Goal: Transaction & Acquisition: Purchase product/service

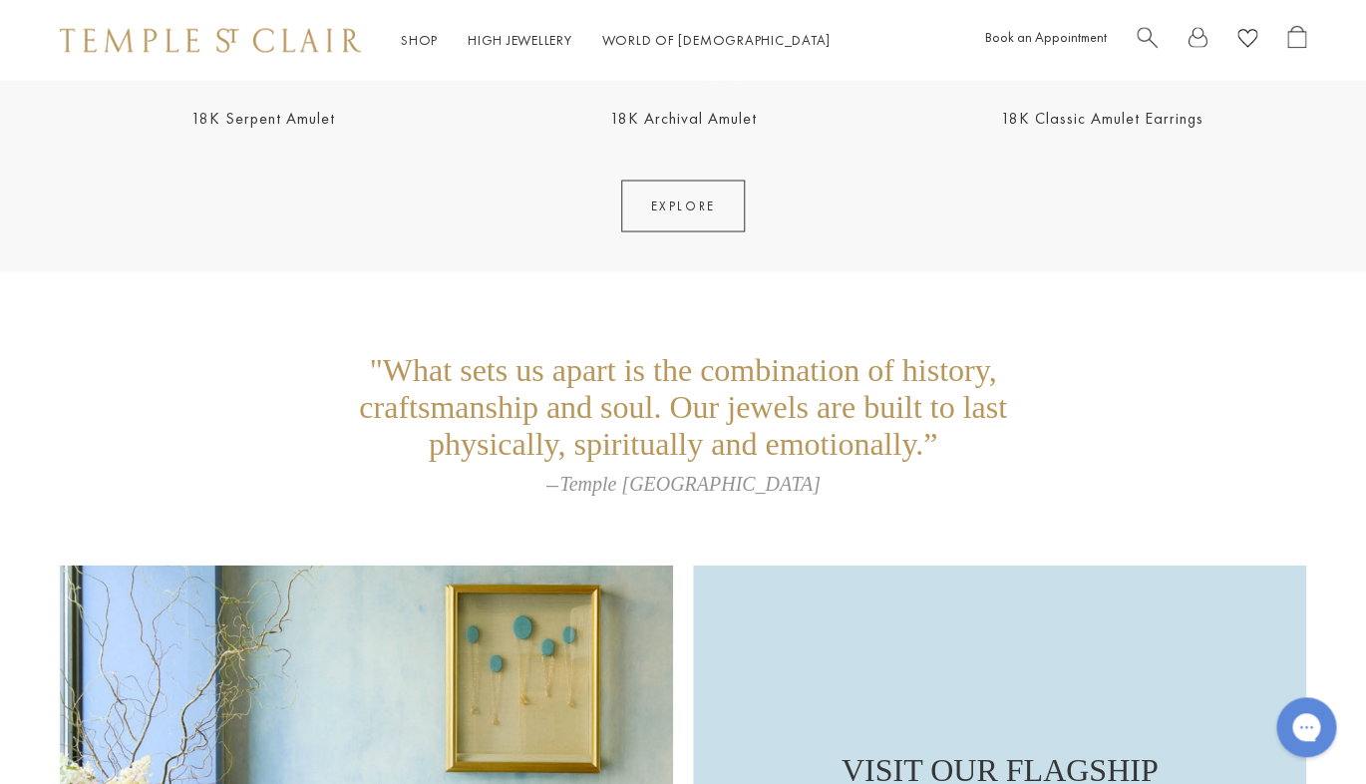
scroll to position [4005, 0]
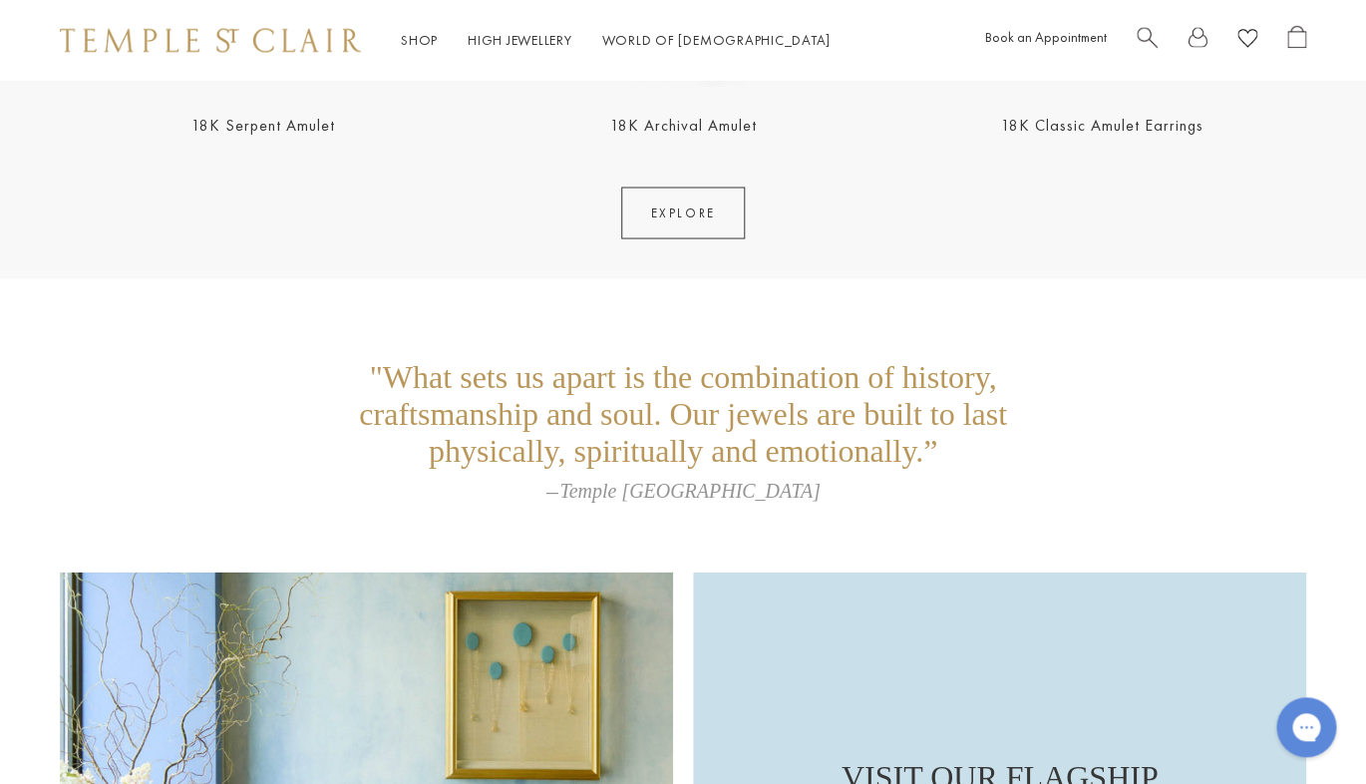
click at [702, 214] on link "EXPLORE" at bounding box center [682, 213] width 123 height 52
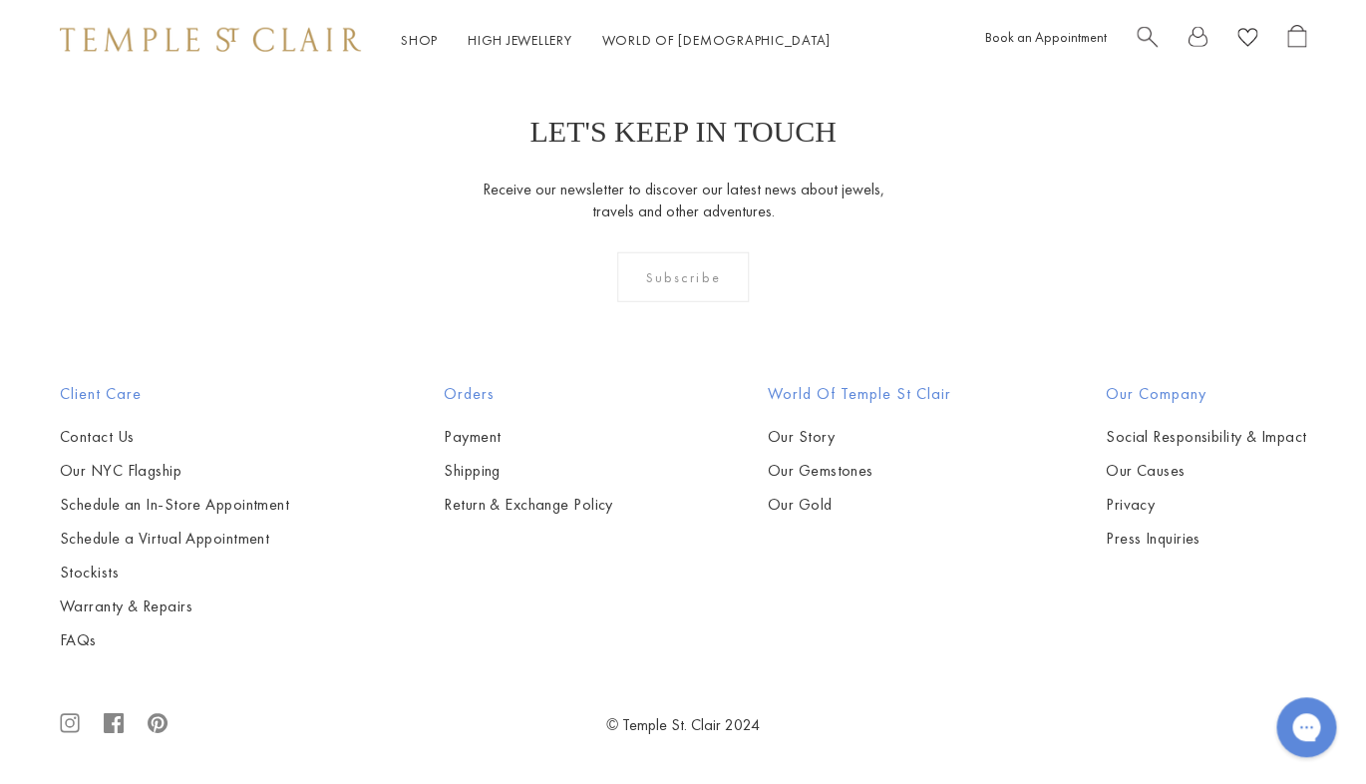
scroll to position [5147, 0]
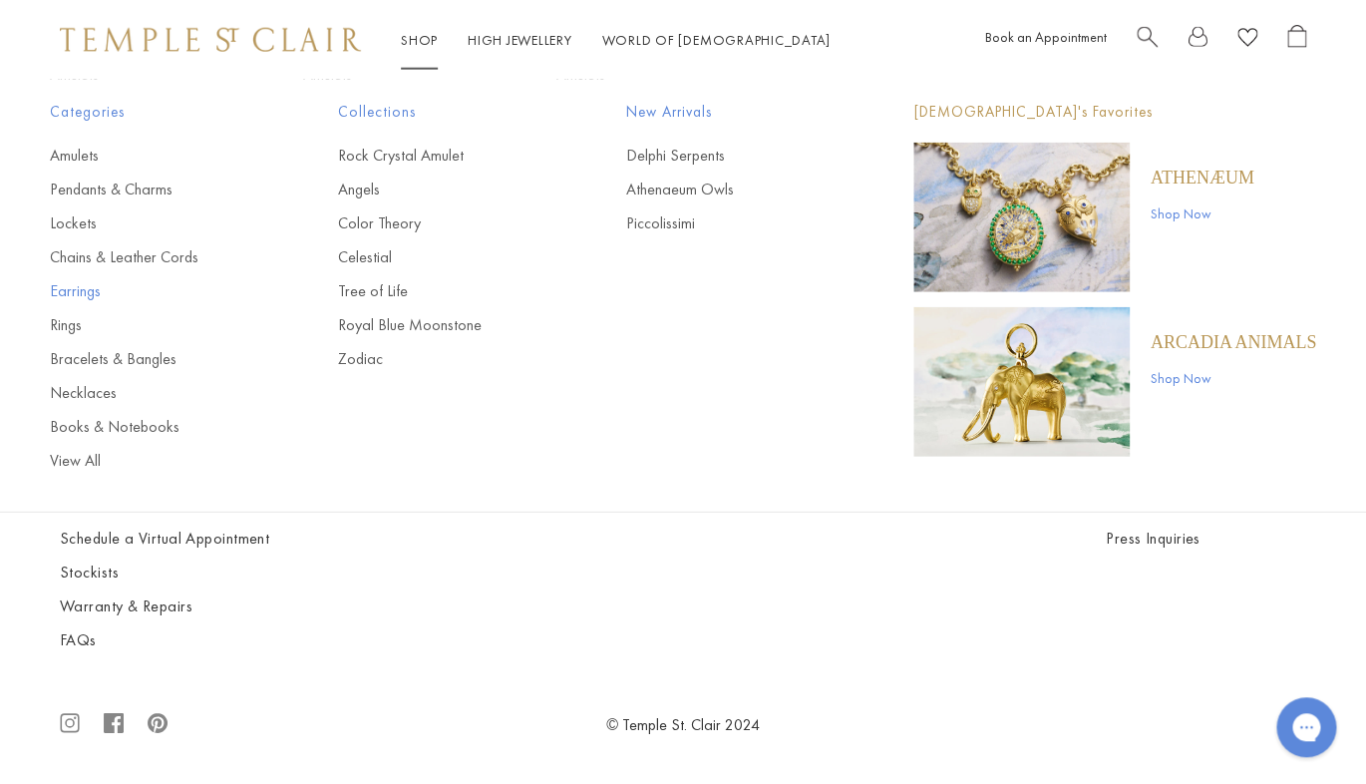
click at [69, 287] on link "Earrings" at bounding box center [154, 291] width 208 height 22
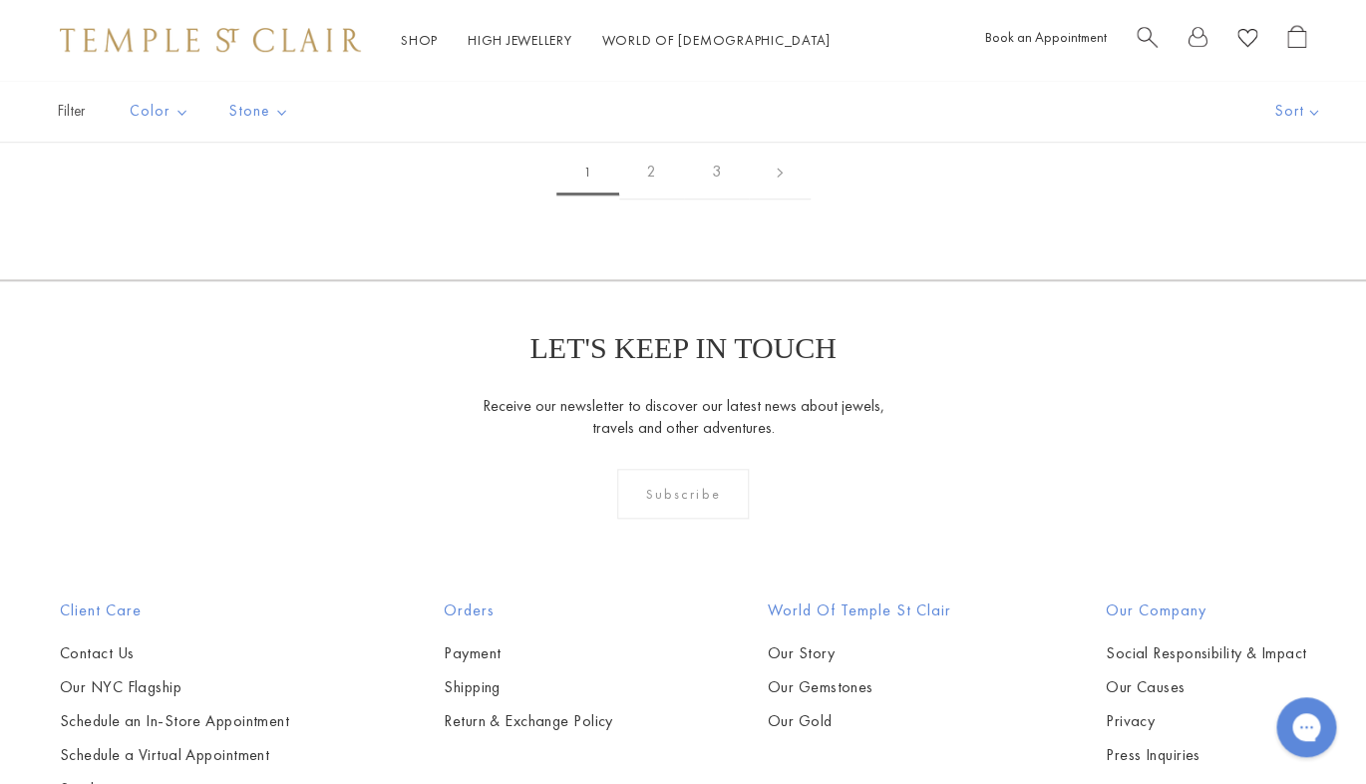
scroll to position [3208, 0]
click at [0, 0] on img at bounding box center [0, 0] width 0 height 0
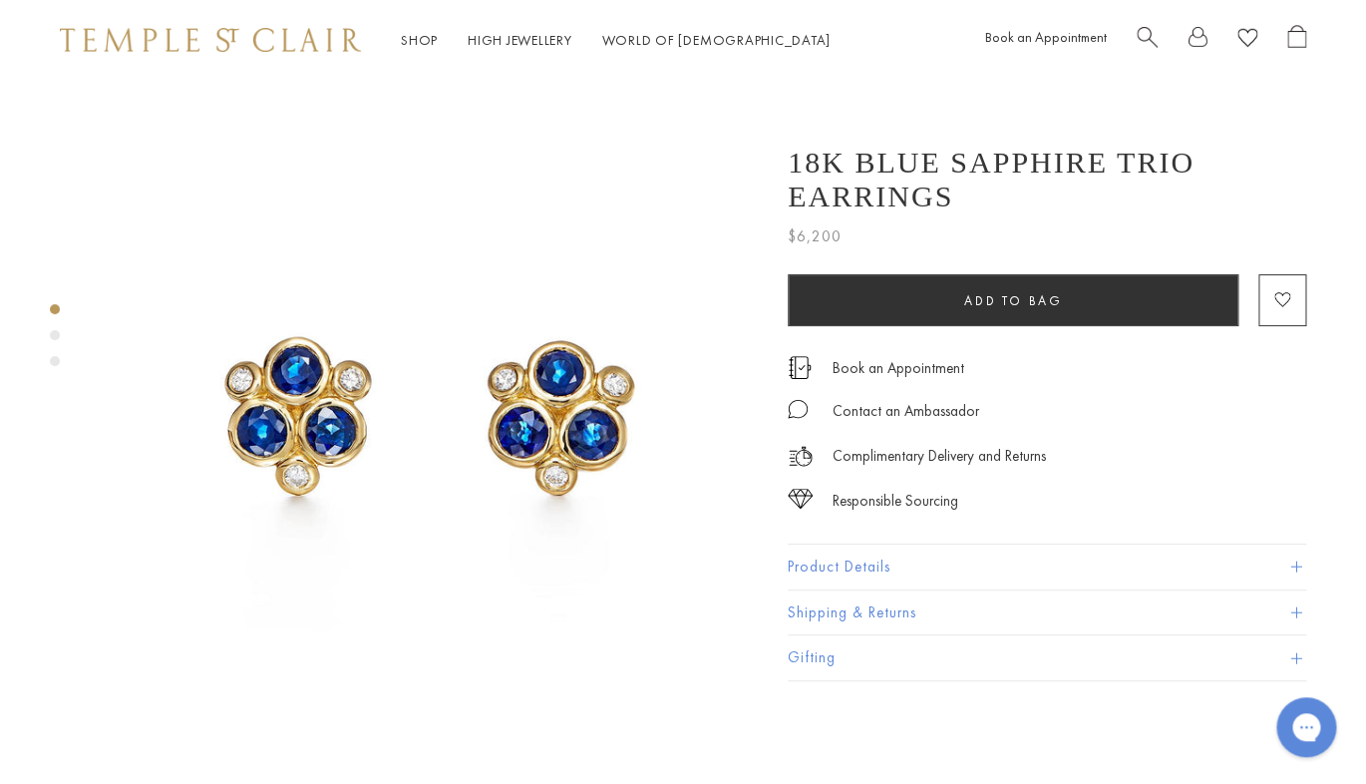
click at [1293, 567] on span at bounding box center [1296, 567] width 11 height 11
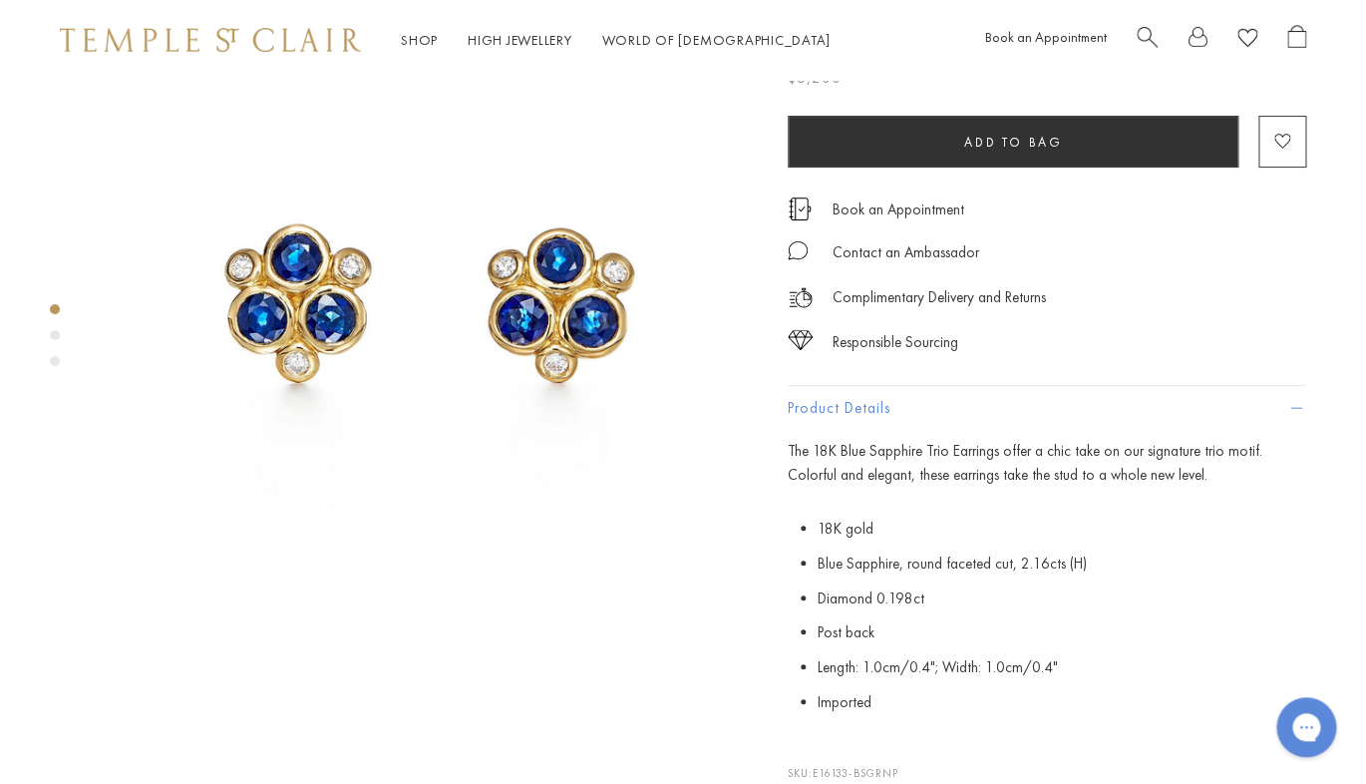
scroll to position [119, 0]
